Goal: Contribute content: Contribute content

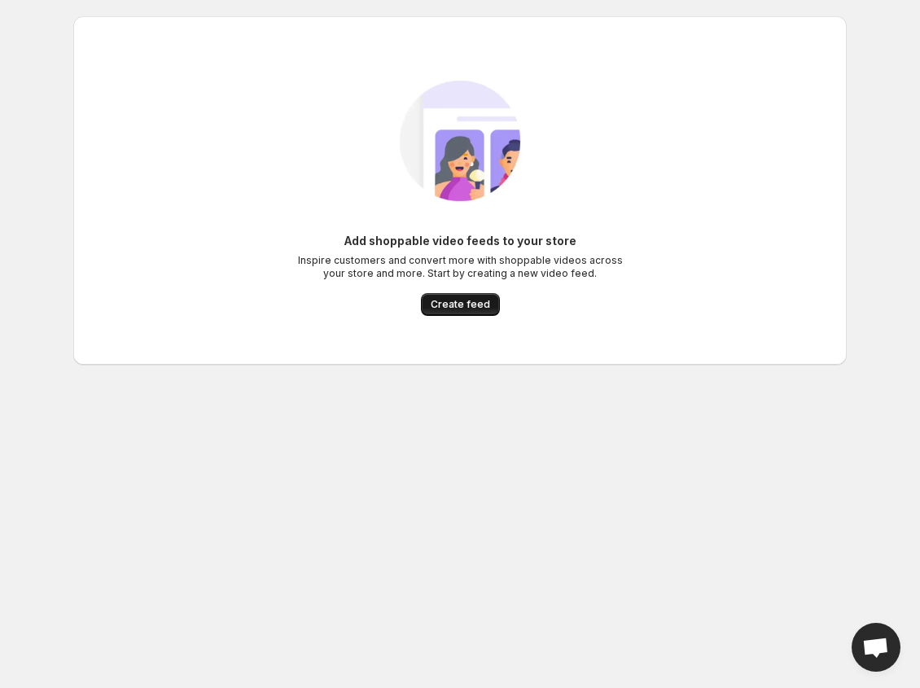
click at [460, 309] on span "Create feed" at bounding box center [460, 304] width 59 height 13
click at [468, 303] on span "Create feed" at bounding box center [460, 304] width 59 height 13
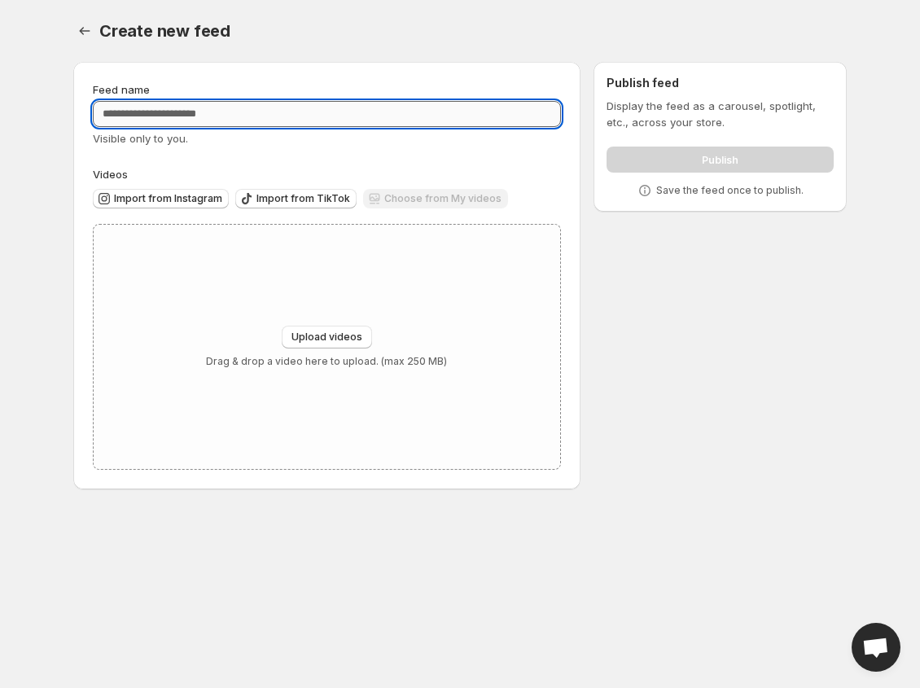
click at [195, 103] on input "Feed name" at bounding box center [327, 114] width 468 height 26
type input "*****"
click at [330, 323] on div "Upload videos Drag & drop a video here to upload. (max 250 MB)" at bounding box center [327, 347] width 466 height 244
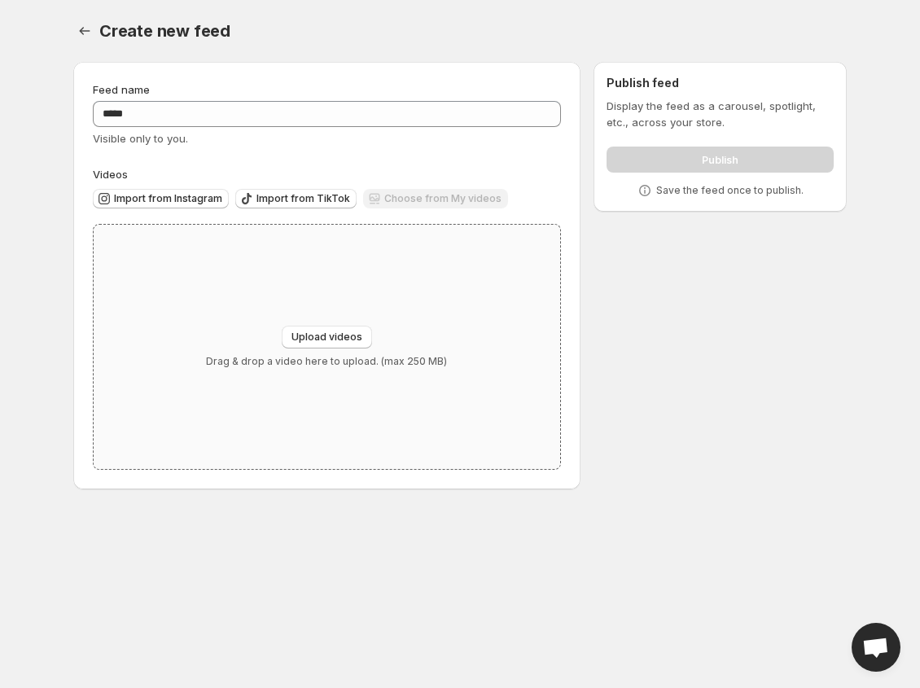
type input "**********"
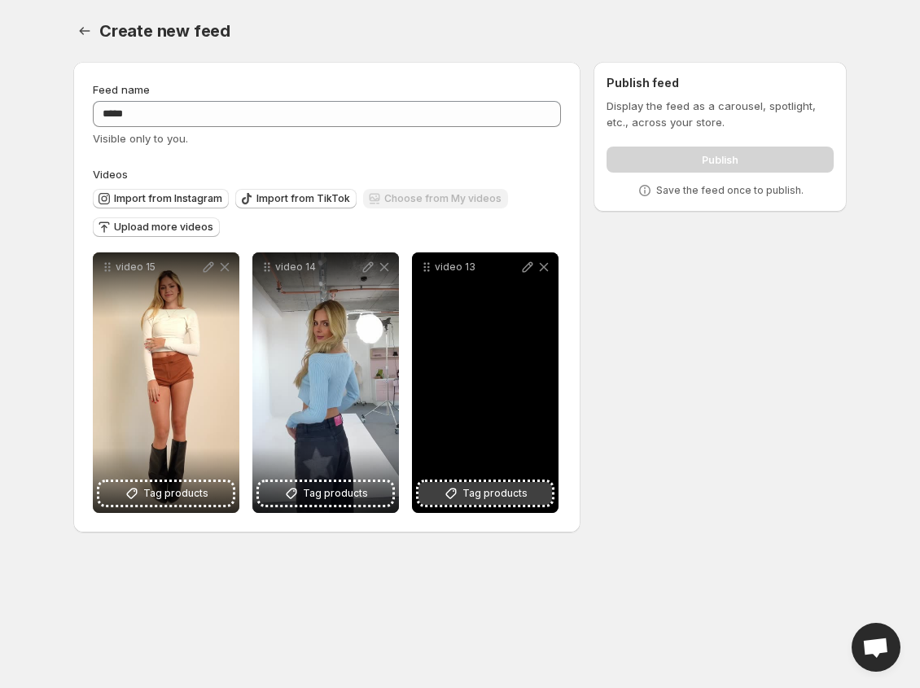
click at [512, 495] on span "Tag products" at bounding box center [494, 493] width 65 height 16
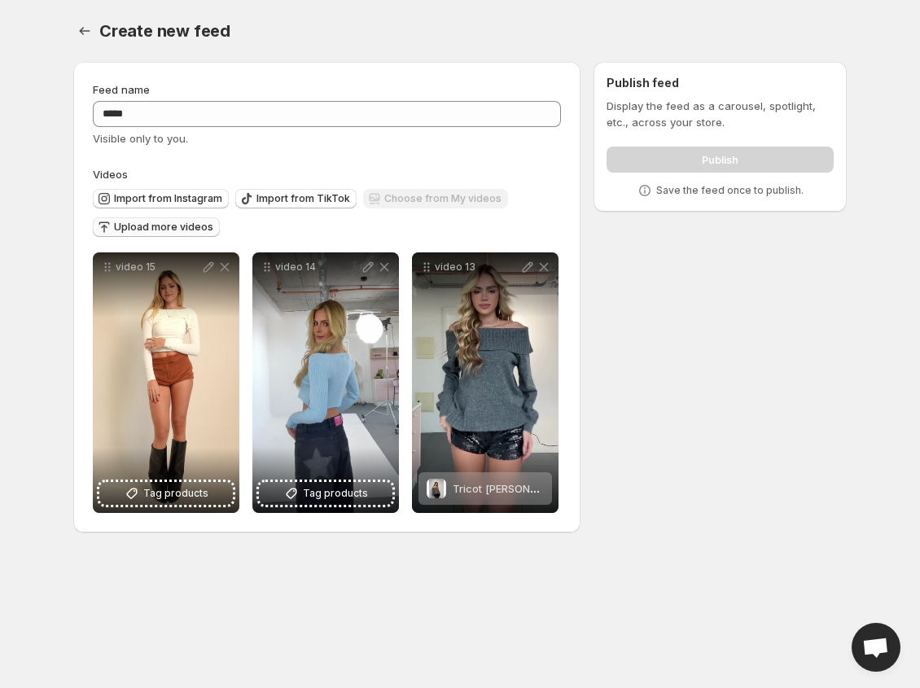
click at [155, 228] on span "Upload more videos" at bounding box center [163, 227] width 99 height 13
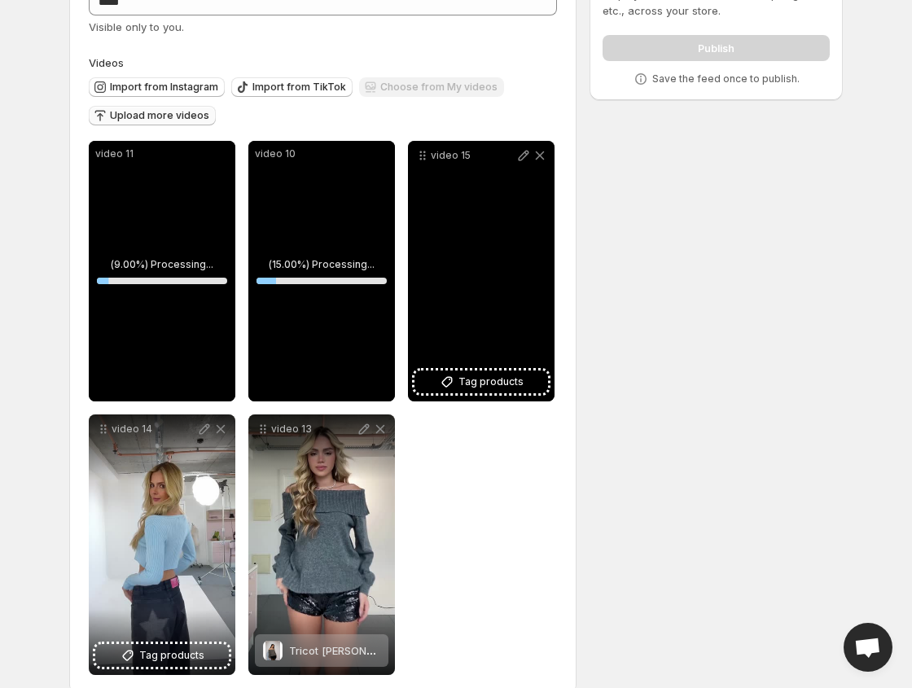
scroll to position [138, 0]
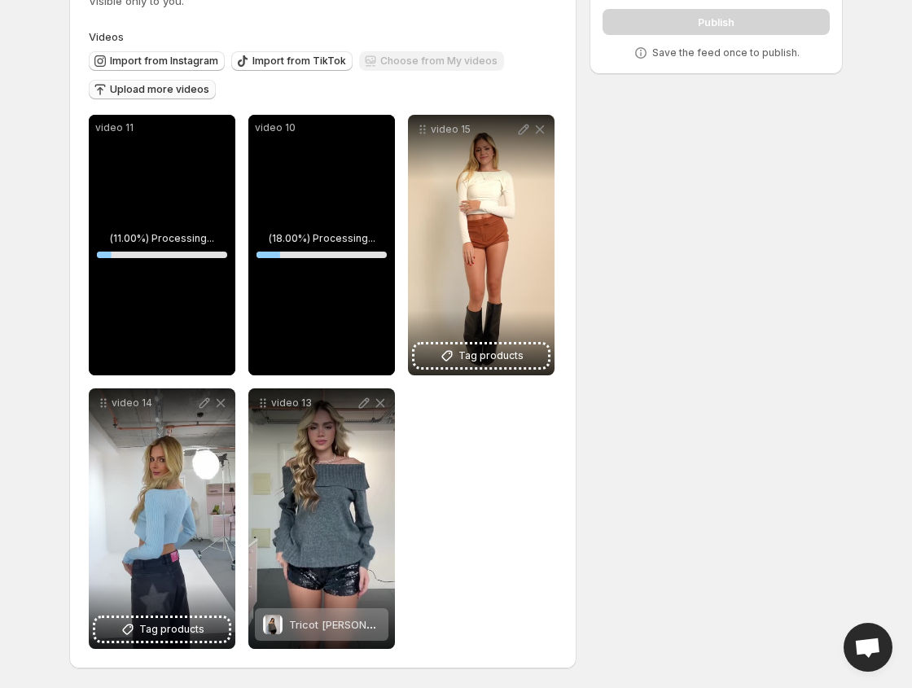
click at [141, 95] on span "Upload more videos" at bounding box center [159, 89] width 99 height 13
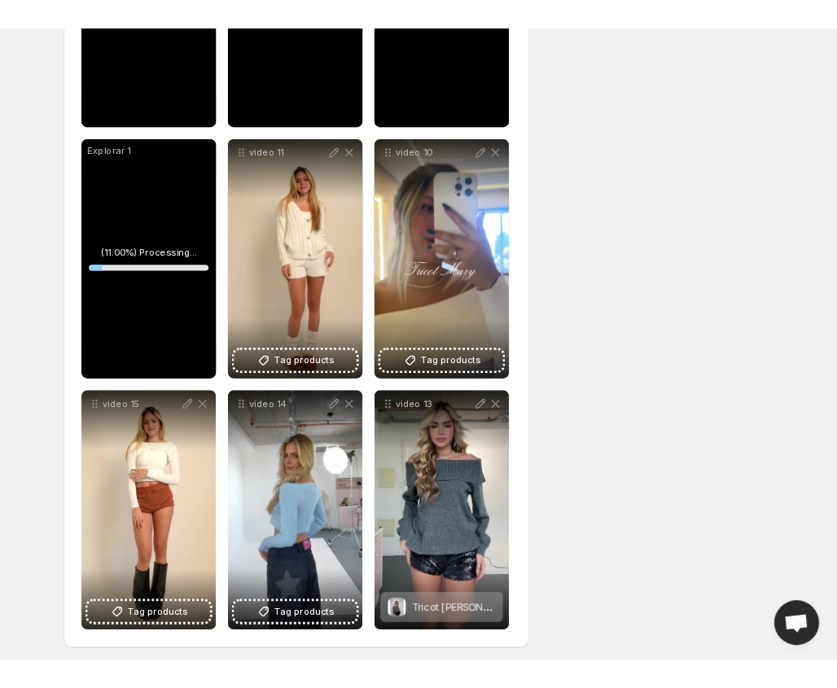
scroll to position [411, 0]
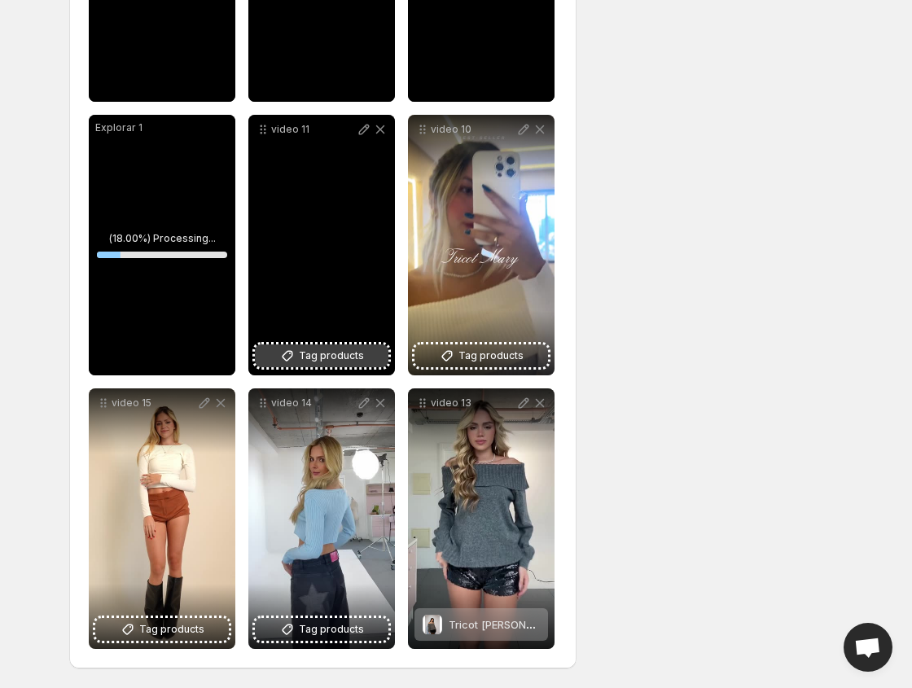
click at [337, 350] on span "Tag products" at bounding box center [331, 356] width 65 height 16
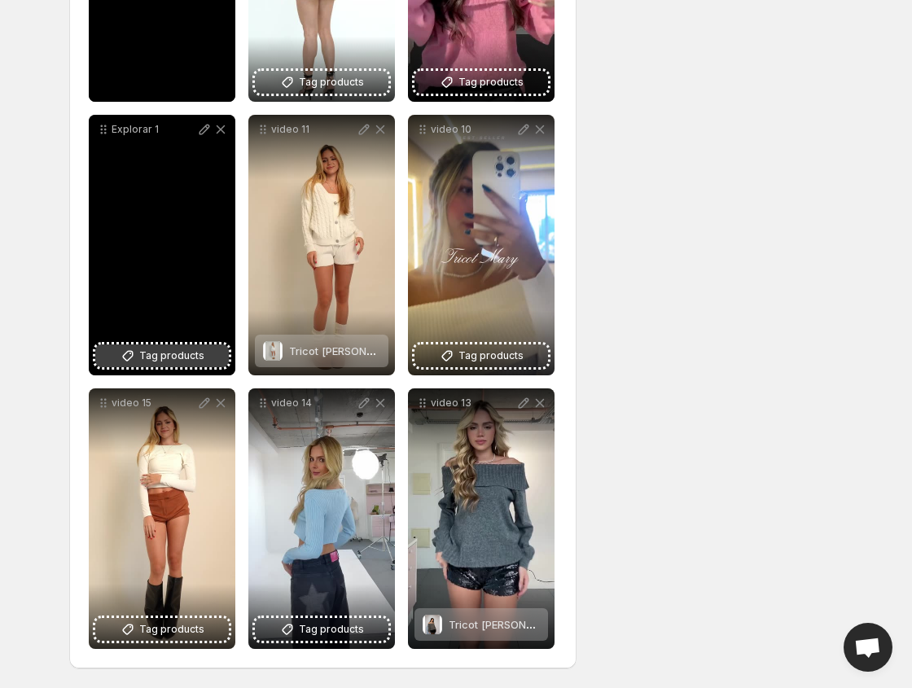
click at [164, 357] on span "Tag products" at bounding box center [171, 356] width 65 height 16
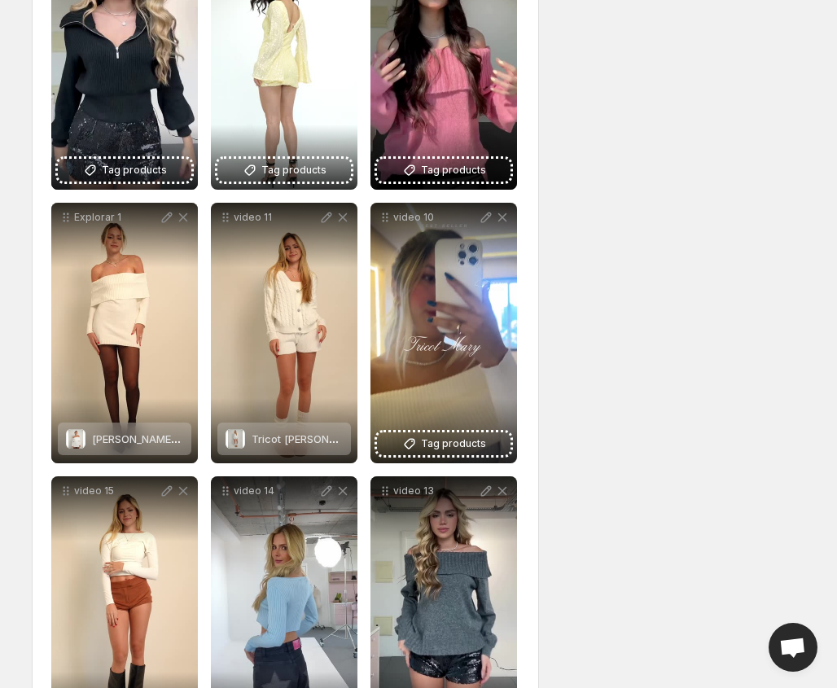
scroll to position [167, 0]
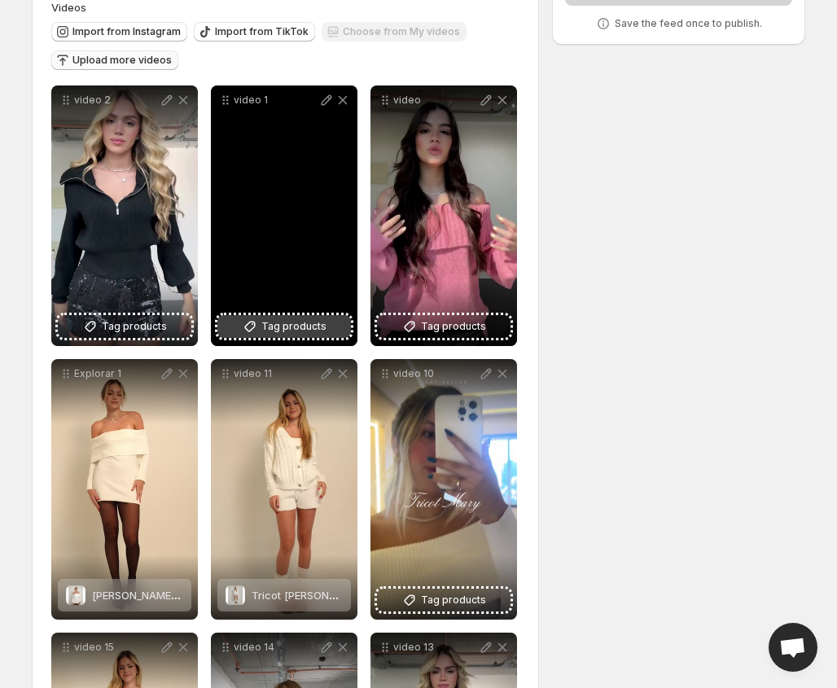
click at [281, 331] on span "Tag products" at bounding box center [293, 326] width 65 height 16
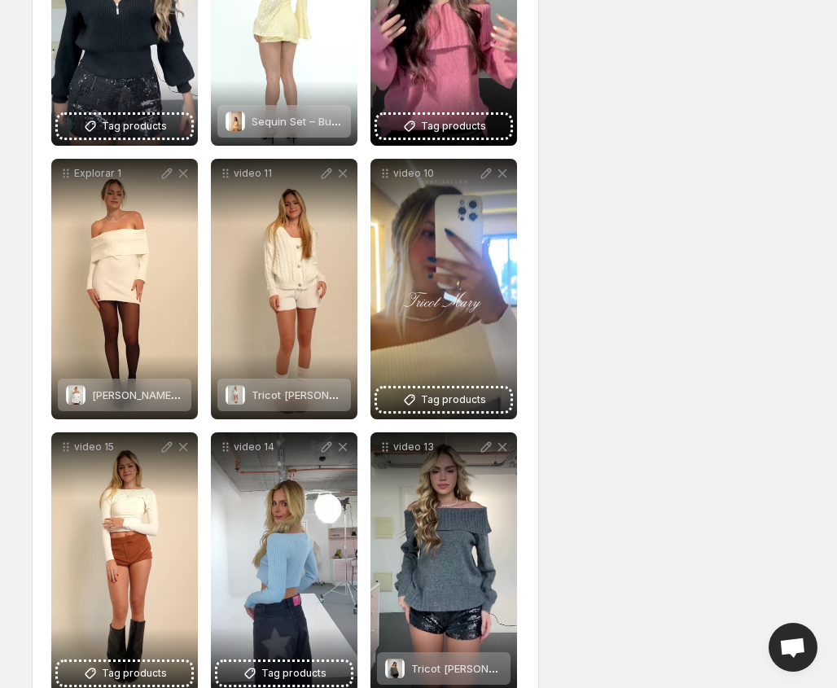
scroll to position [411, 0]
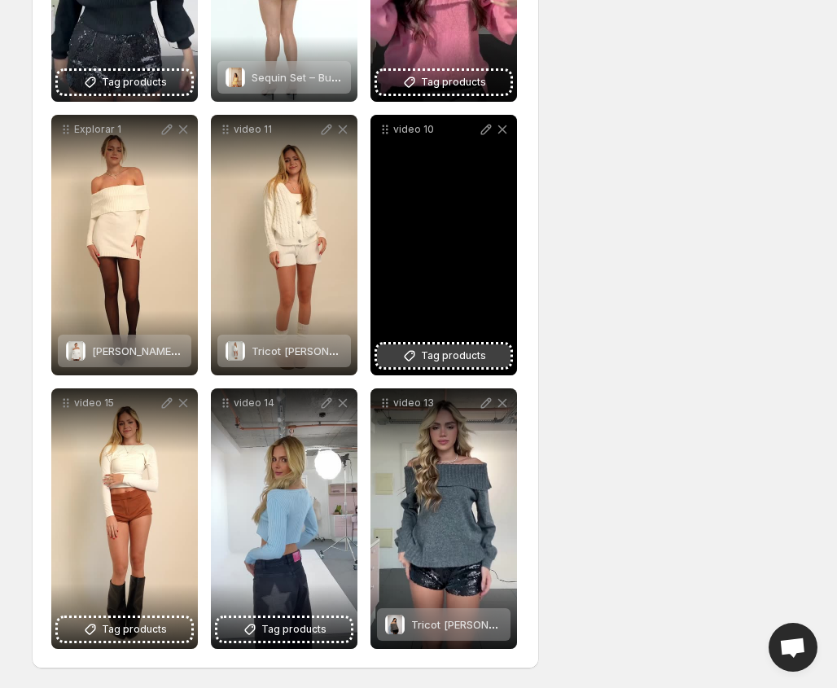
click at [468, 357] on span "Tag products" at bounding box center [453, 356] width 65 height 16
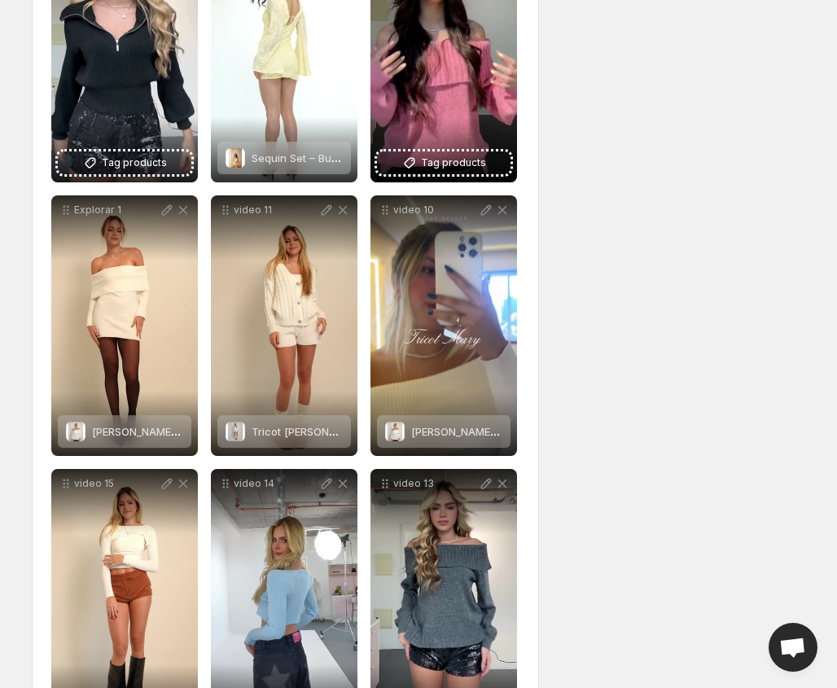
scroll to position [167, 0]
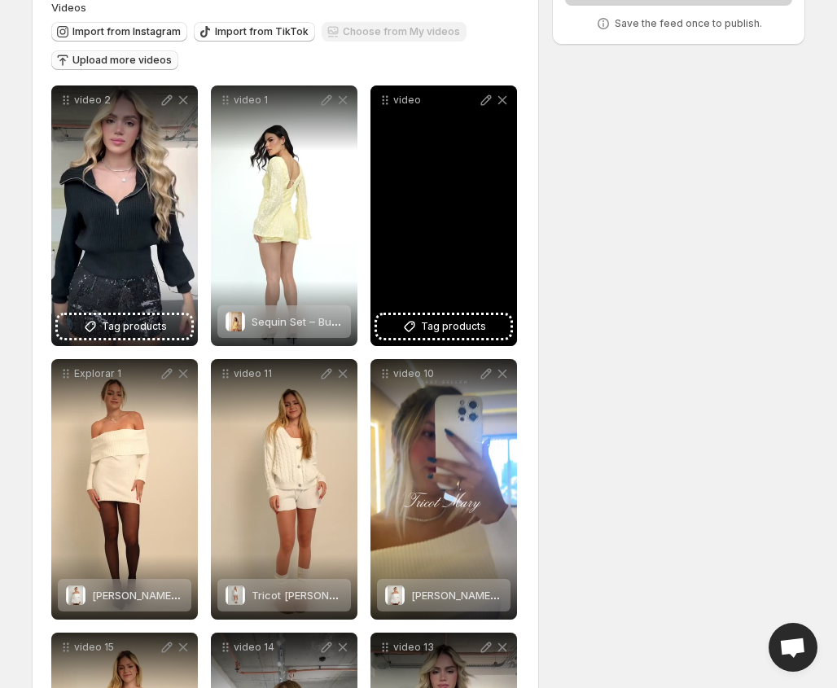
click at [479, 339] on div "video" at bounding box center [443, 215] width 147 height 260
click at [445, 323] on span "Tag products" at bounding box center [453, 326] width 65 height 16
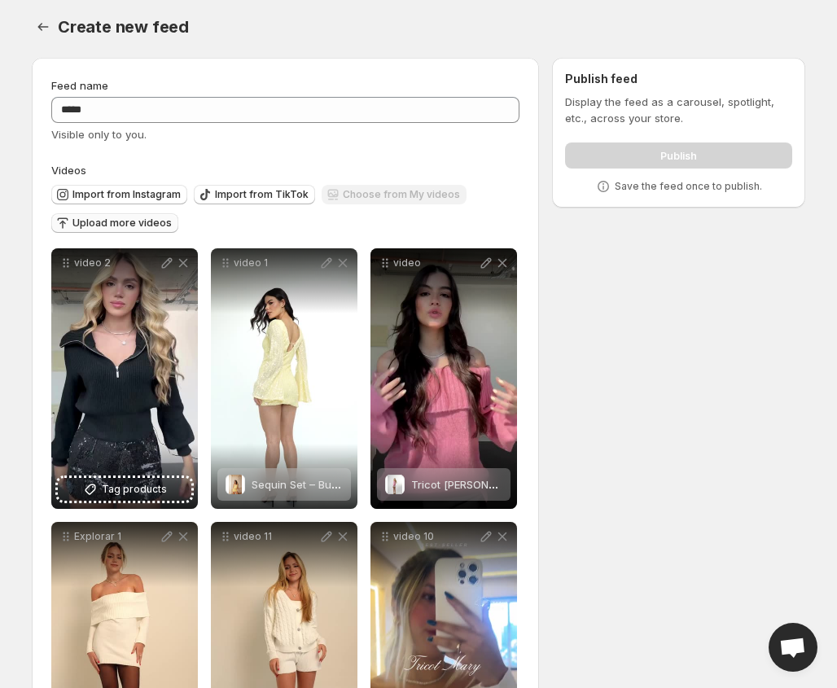
scroll to position [0, 0]
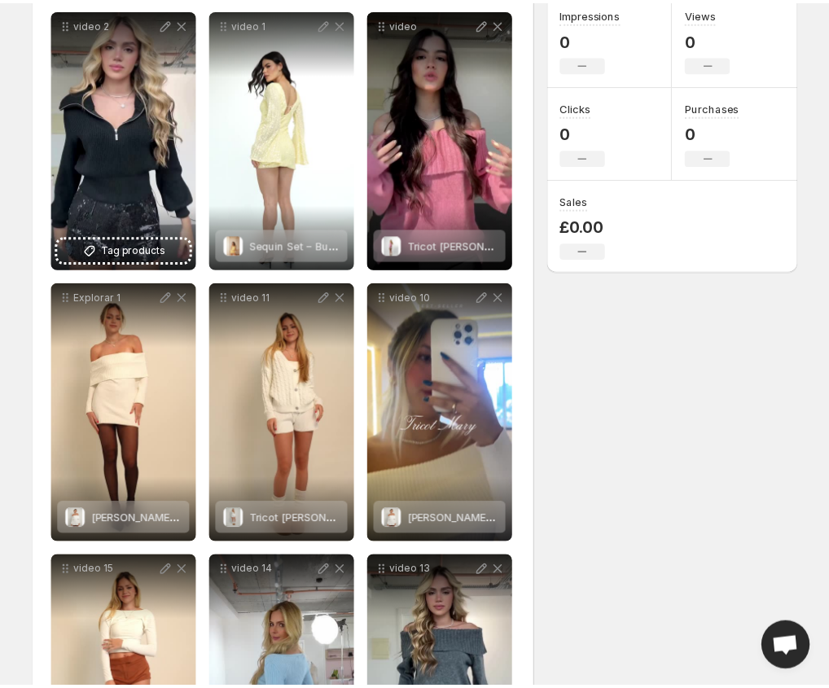
scroll to position [244, 0]
